Goal: Task Accomplishment & Management: Complete application form

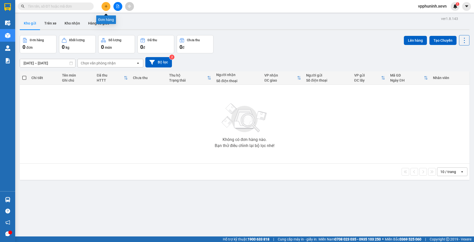
click at [104, 6] on icon "plus" at bounding box center [106, 7] width 4 height 4
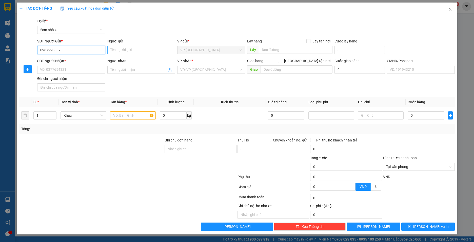
type input "0987293807"
click at [136, 49] on input "Người gửi" at bounding box center [141, 50] width 68 height 8
type input "D"
click at [124, 50] on input "[PERSON_NAME]" at bounding box center [141, 50] width 68 height 8
type input "Đào Trần Khánh"
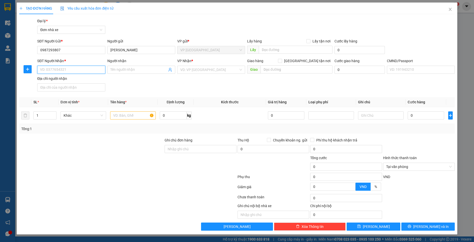
click at [76, 69] on input "SĐT Người Nhận *" at bounding box center [71, 70] width 68 height 8
drag, startPoint x: 60, startPoint y: 50, endPoint x: 39, endPoint y: 50, distance: 20.3
click at [39, 50] on input "0987293807" at bounding box center [71, 50] width 68 height 8
paste input "0987293807"
type input "0987293807"
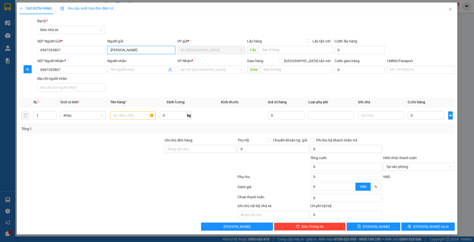
drag, startPoint x: 140, startPoint y: 50, endPoint x: 105, endPoint y: 49, distance: 34.9
click at [105, 49] on div "SĐT Người Gửi * 0987293807 Người gửi Đào Trần Khánh Đào Trần Khánh VP gửi * VP …" at bounding box center [245, 47] width 419 height 18
paste input "Đào Trần Khánh"
type input "Đào Trần Khánh"
drag, startPoint x: 64, startPoint y: 49, endPoint x: 37, endPoint y: 48, distance: 26.4
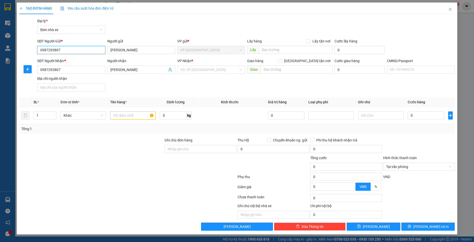
click at [37, 48] on input "0987293807" at bounding box center [71, 50] width 68 height 8
type input "0963604181"
drag, startPoint x: 141, startPoint y: 49, endPoint x: 105, endPoint y: 49, distance: 35.7
click at [105, 49] on div "SĐT Người Gửi * 0963604181 Người gửi Đào Trần Khánh Đào Trần Khánh VP gửi * VP …" at bounding box center [245, 47] width 419 height 18
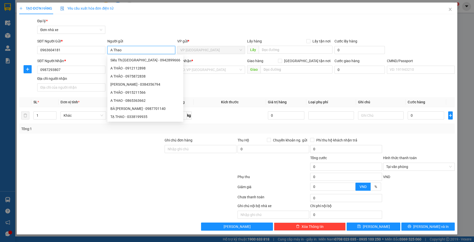
type input "A Thao"
drag, startPoint x: 104, startPoint y: 162, endPoint x: 105, endPoint y: 158, distance: 3.9
click at [104, 162] on div at bounding box center [92, 164] width 146 height 18
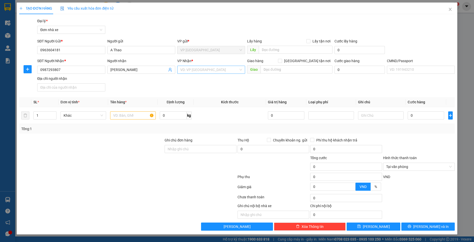
click at [240, 70] on div "VD: VP Sài Gòn" at bounding box center [211, 70] width 68 height 8
click at [207, 122] on div "VP Phố Vọng" at bounding box center [211, 123] width 62 height 6
click at [136, 115] on input "text" at bounding box center [133, 116] width 46 height 8
click at [101, 115] on span "Khác" at bounding box center [83, 116] width 39 height 8
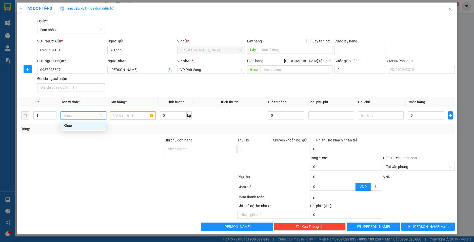
click at [110, 138] on div at bounding box center [92, 147] width 146 height 18
click at [428, 112] on input "0" at bounding box center [425, 116] width 36 height 8
type input "30"
type input "30.000"
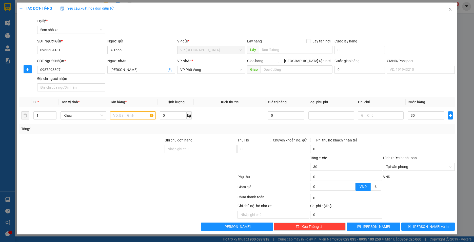
type input "30.000"
click at [433, 135] on div "Transit Pickup Surcharge Ids Transit Deliver Surcharge Ids Transit Deliver Surc…" at bounding box center [237, 124] width 436 height 213
click at [140, 113] on input "text" at bounding box center [133, 116] width 46 height 8
type input "q"
type input "Giấy tờ"
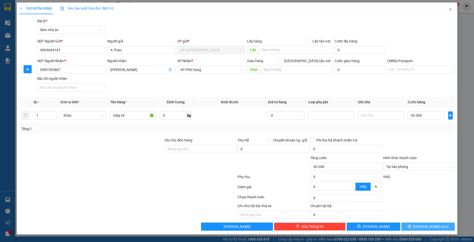
click at [425, 228] on span "Lưu và In" at bounding box center [430, 227] width 35 height 6
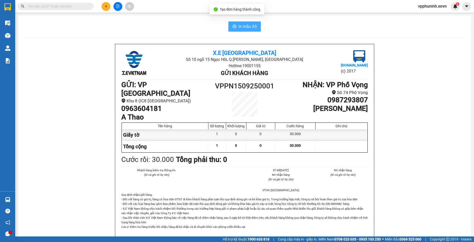
click at [252, 28] on span "In mẫu A5" at bounding box center [247, 26] width 18 height 6
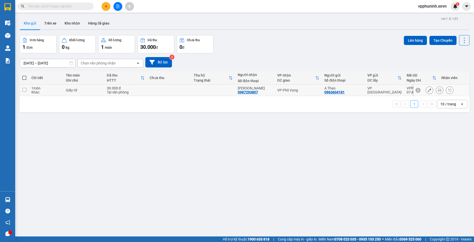
click at [98, 94] on td "Giấy tờ" at bounding box center [83, 90] width 41 height 11
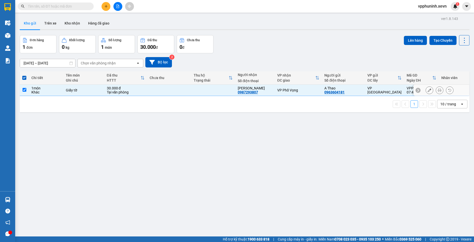
click at [99, 93] on td "Giấy tờ" at bounding box center [83, 90] width 41 height 11
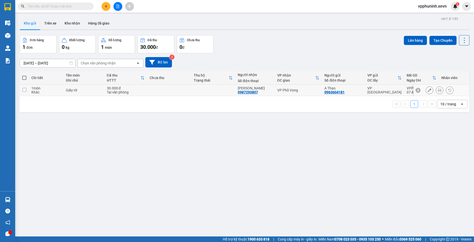
click at [25, 90] on input "checkbox" at bounding box center [25, 90] width 4 height 4
checkbox input "true"
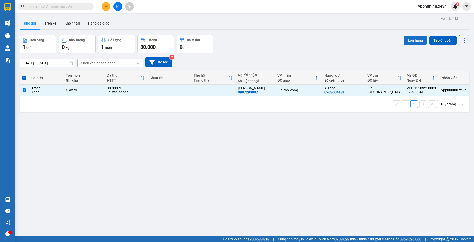
click at [413, 43] on button "Lên hàng" at bounding box center [415, 40] width 23 height 9
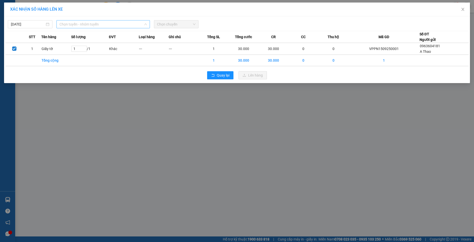
click at [99, 24] on span "Chọn tuyến - nhóm tuyến" at bounding box center [102, 24] width 87 height 8
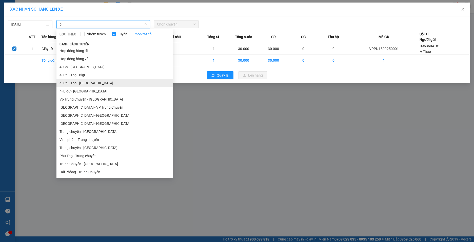
type input "p"
click at [90, 83] on li "4- Phú Thọ - Ga" at bounding box center [114, 83] width 116 height 8
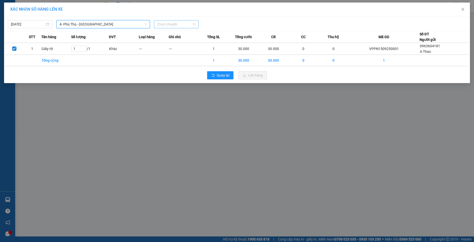
click at [181, 24] on span "Chọn chuyến" at bounding box center [176, 24] width 38 height 8
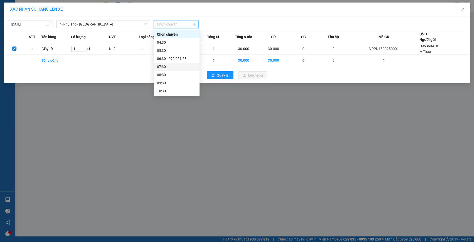
click at [175, 68] on div "07:30" at bounding box center [176, 67] width 39 height 6
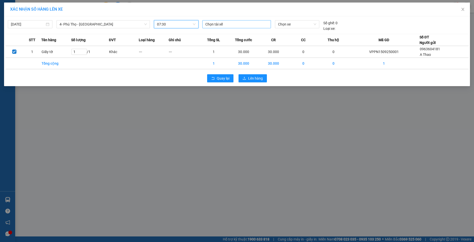
click at [224, 24] on div at bounding box center [236, 24] width 66 height 6
type input "hoàng việt"
click at [246, 36] on div "Hoàng Việt Cường" at bounding box center [240, 35] width 70 height 6
click at [295, 23] on span "Chọn xe" at bounding box center [297, 24] width 38 height 8
type input "5158"
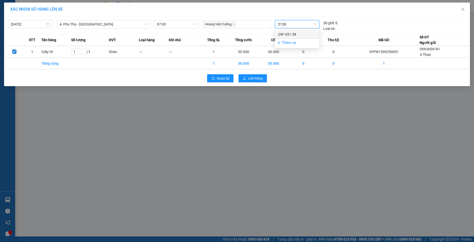
click at [301, 35] on div "29F-051.58" at bounding box center [297, 35] width 38 height 6
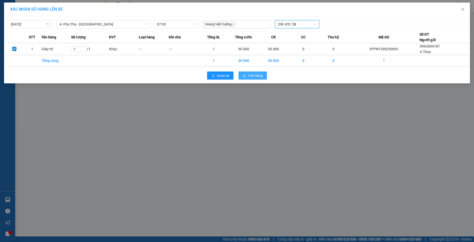
click at [260, 73] on span "Lên hàng" at bounding box center [255, 76] width 15 height 6
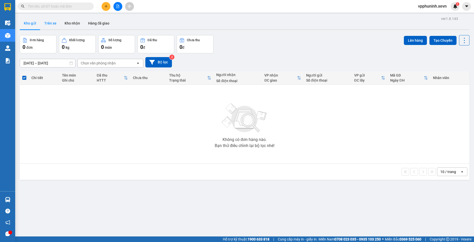
click at [52, 26] on button "Trên xe" at bounding box center [50, 23] width 20 height 12
